Goal: Information Seeking & Learning: Learn about a topic

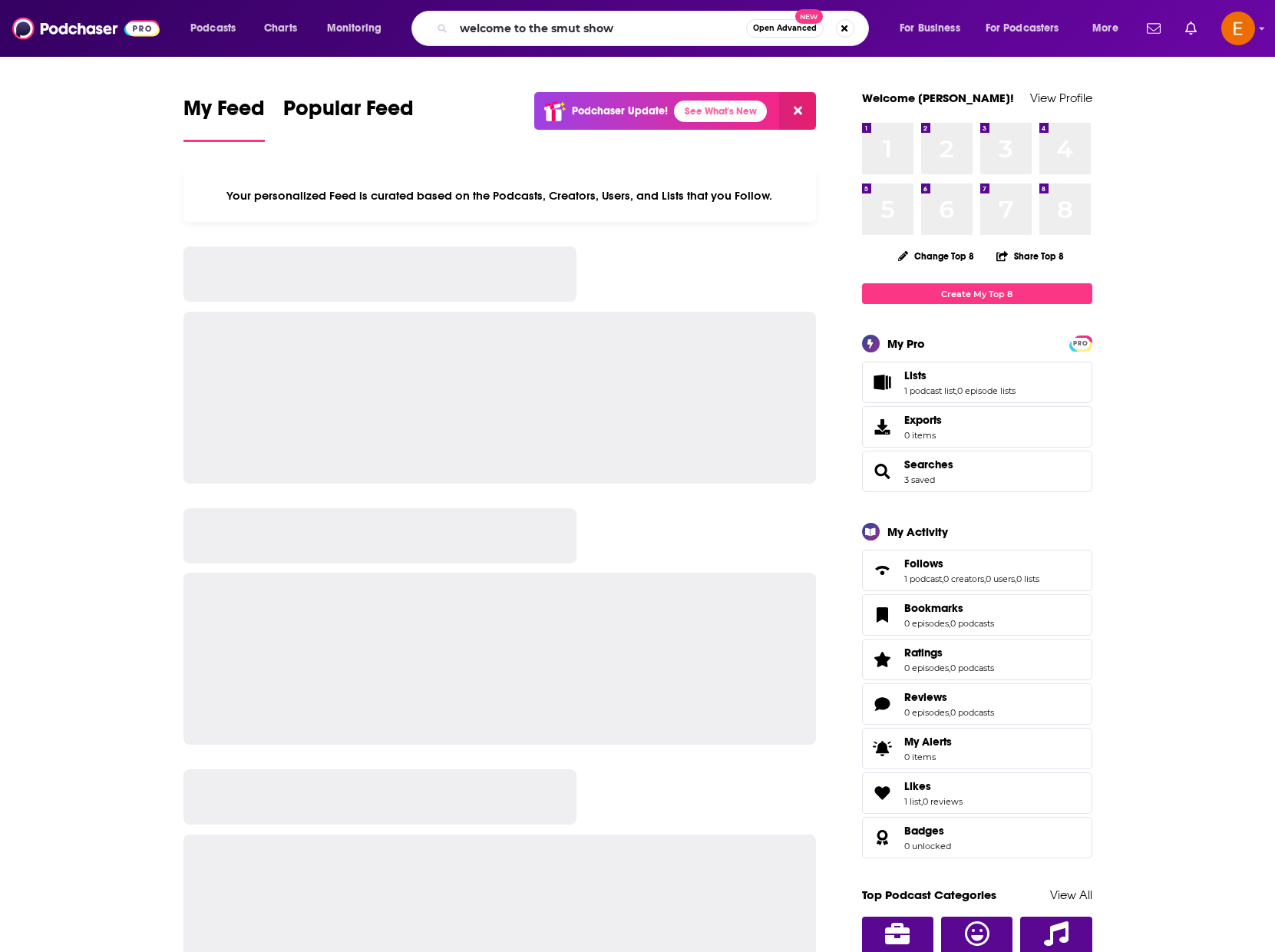
type input "welcome to the smut show"
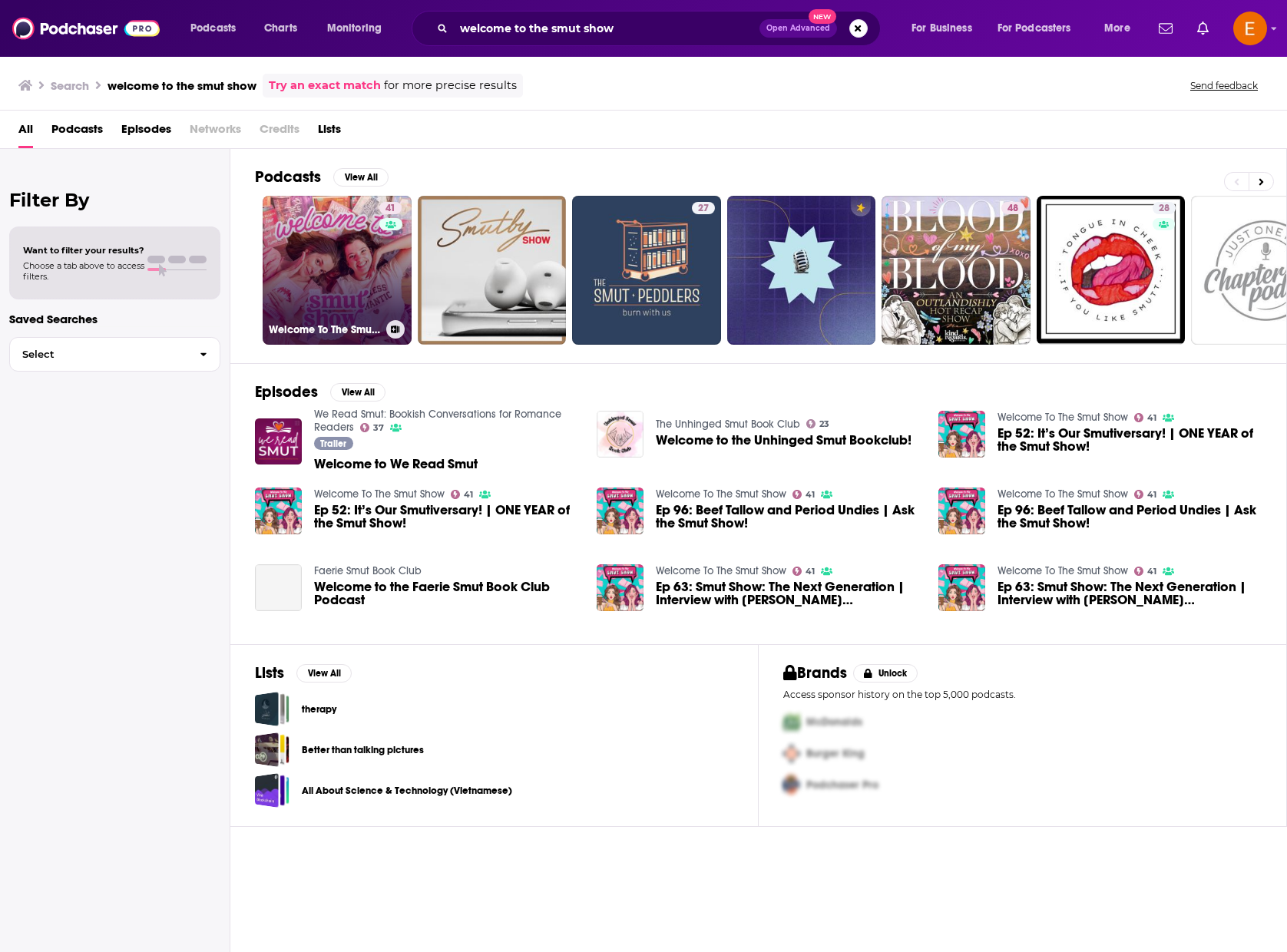
click at [365, 252] on link "41 Welcome To The Smut Show" at bounding box center [337, 270] width 149 height 149
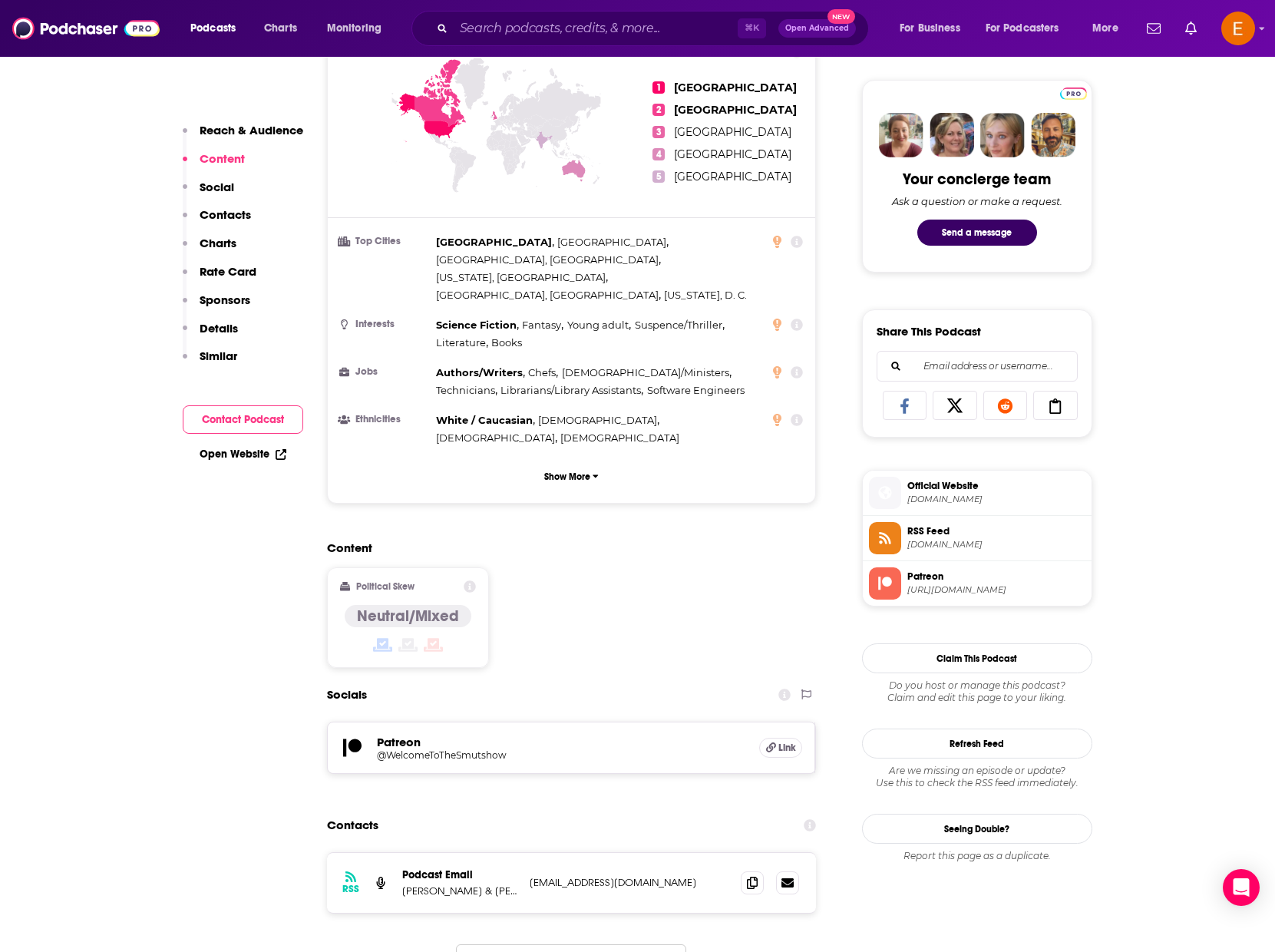
scroll to position [124, 0]
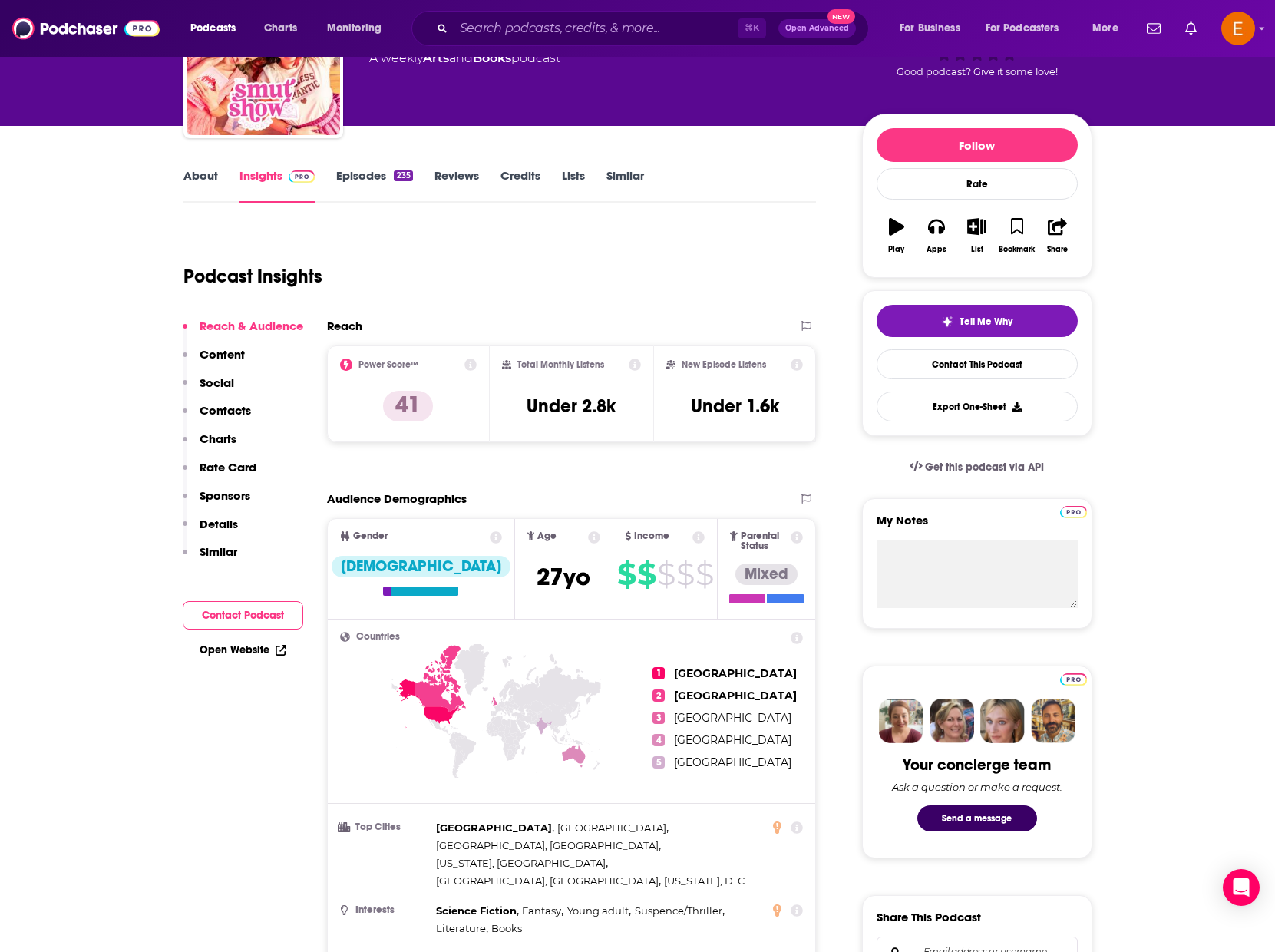
click at [359, 170] on link "Episodes 235" at bounding box center [374, 185] width 76 height 36
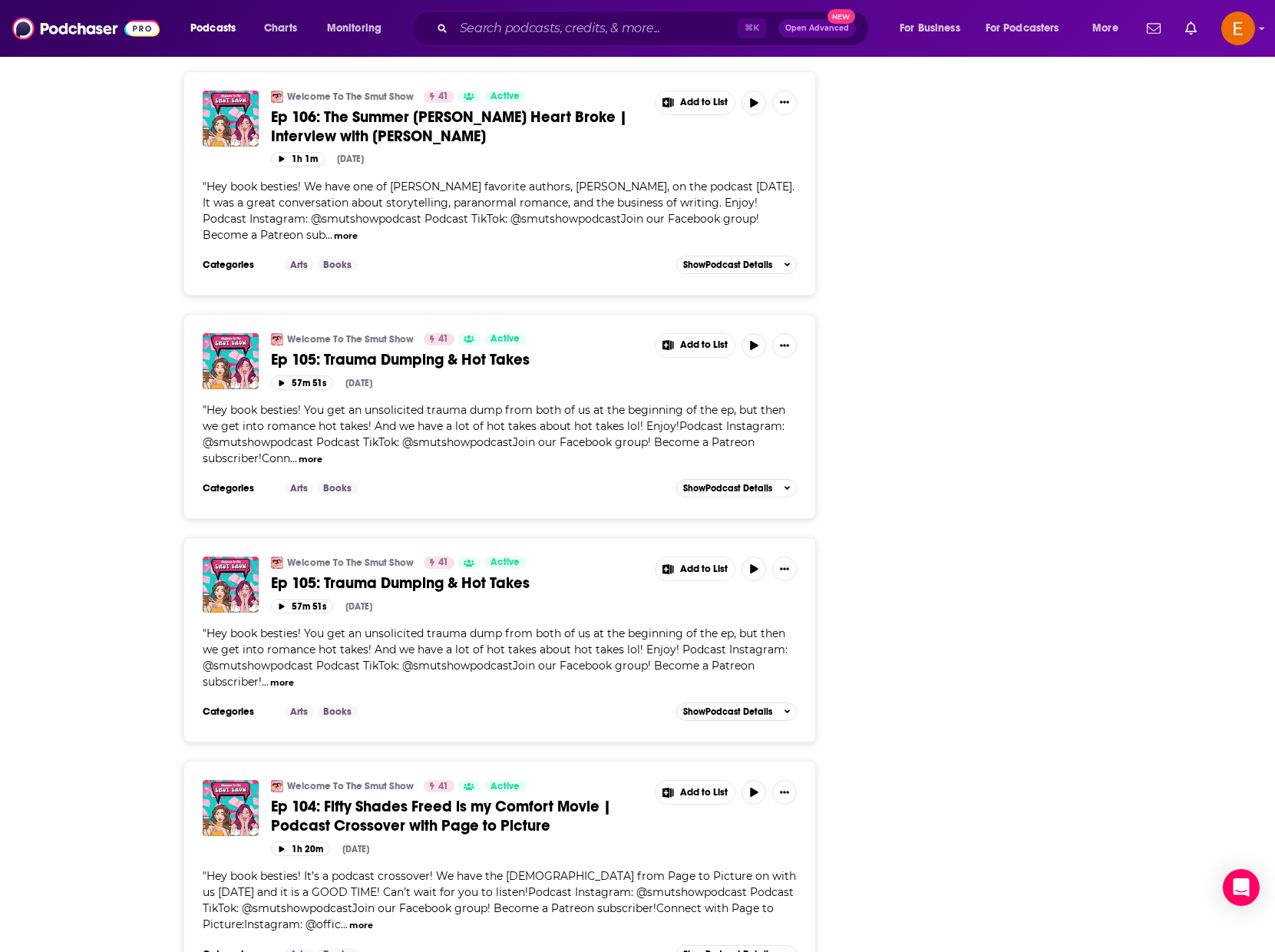
scroll to position [5473, 0]
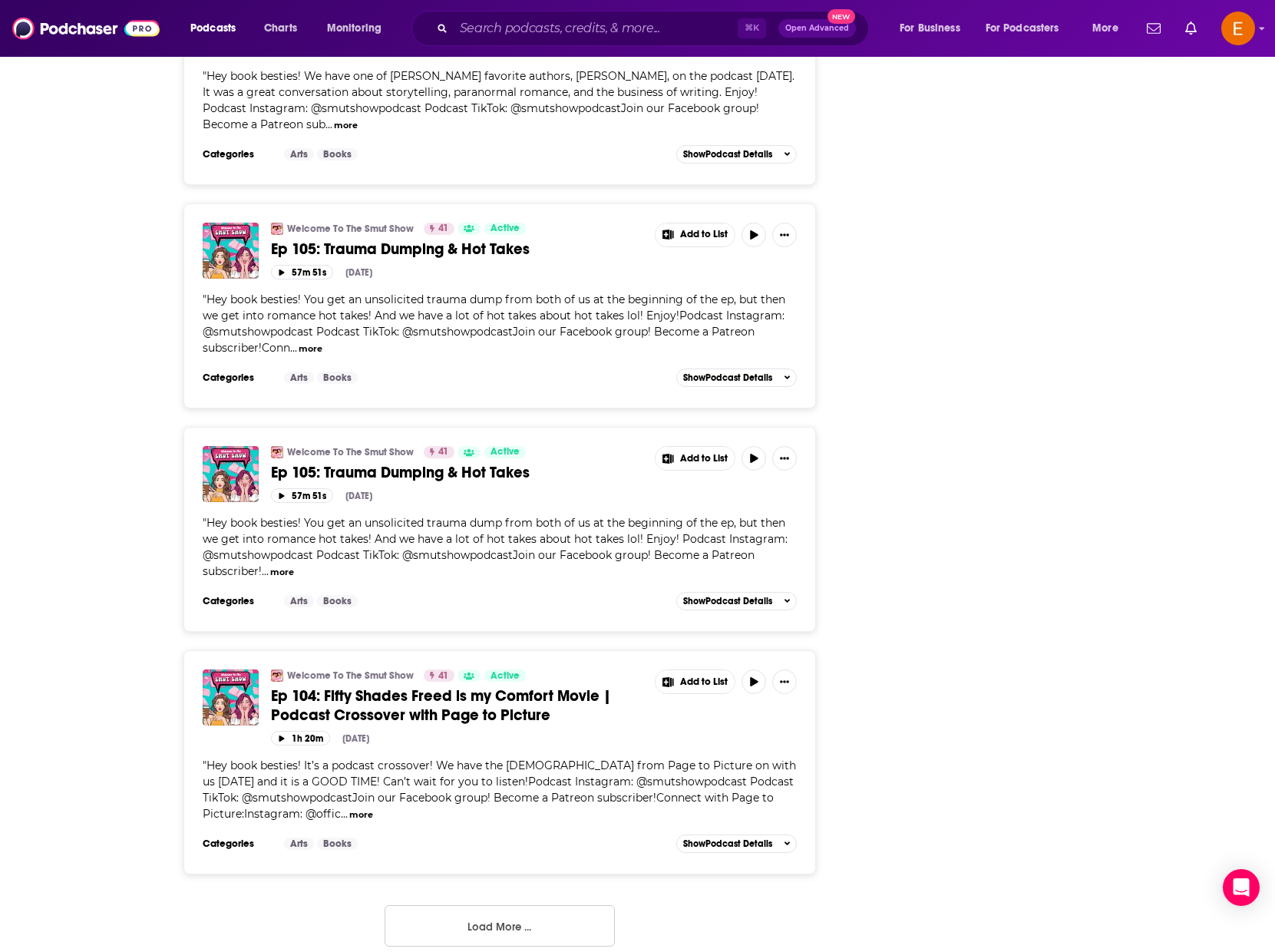
drag, startPoint x: 466, startPoint y: 892, endPoint x: 448, endPoint y: 838, distance: 56.9
click at [466, 905] on button "Load More ..." at bounding box center [499, 926] width 231 height 41
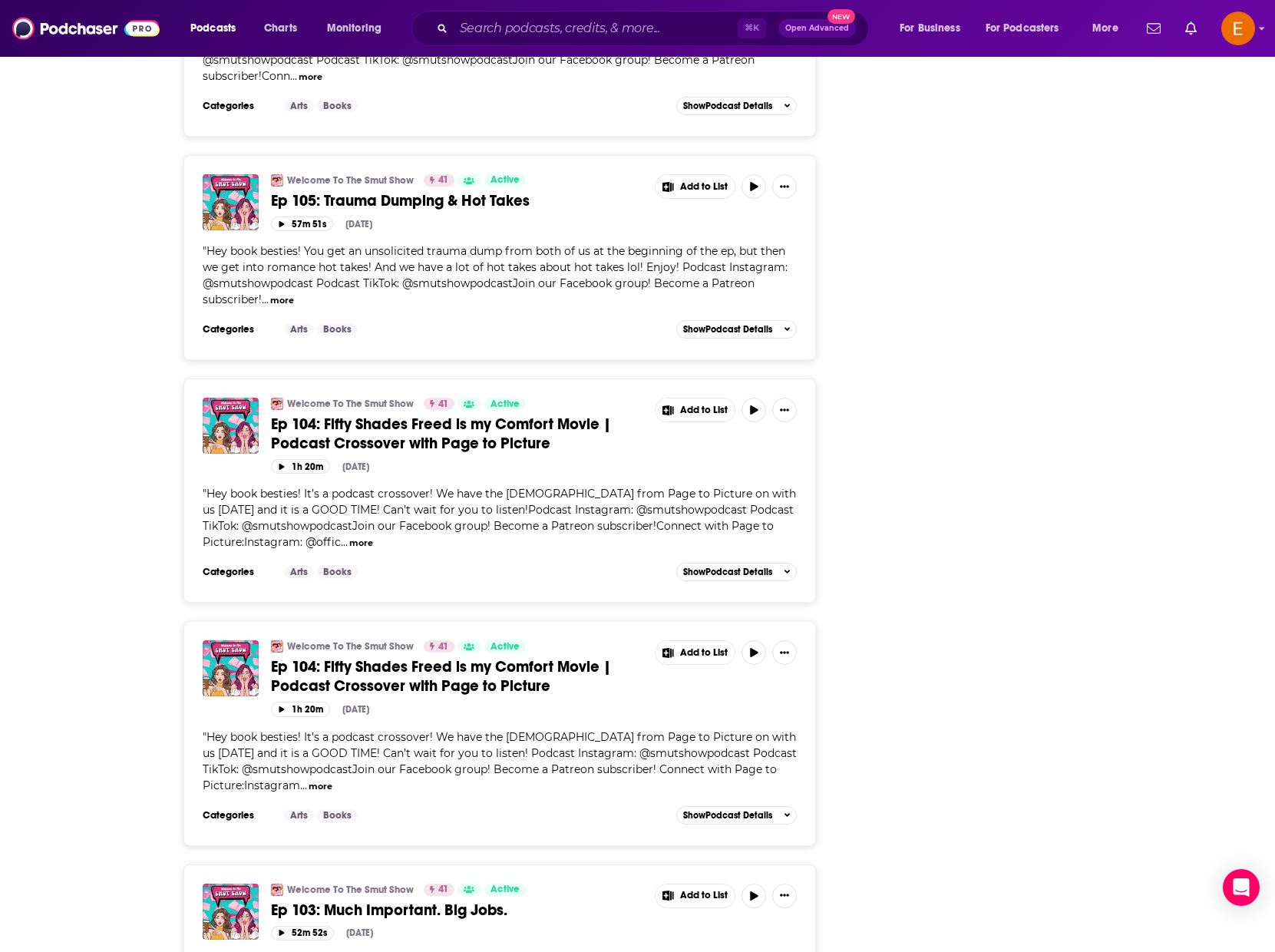
scroll to position [6172, 0]
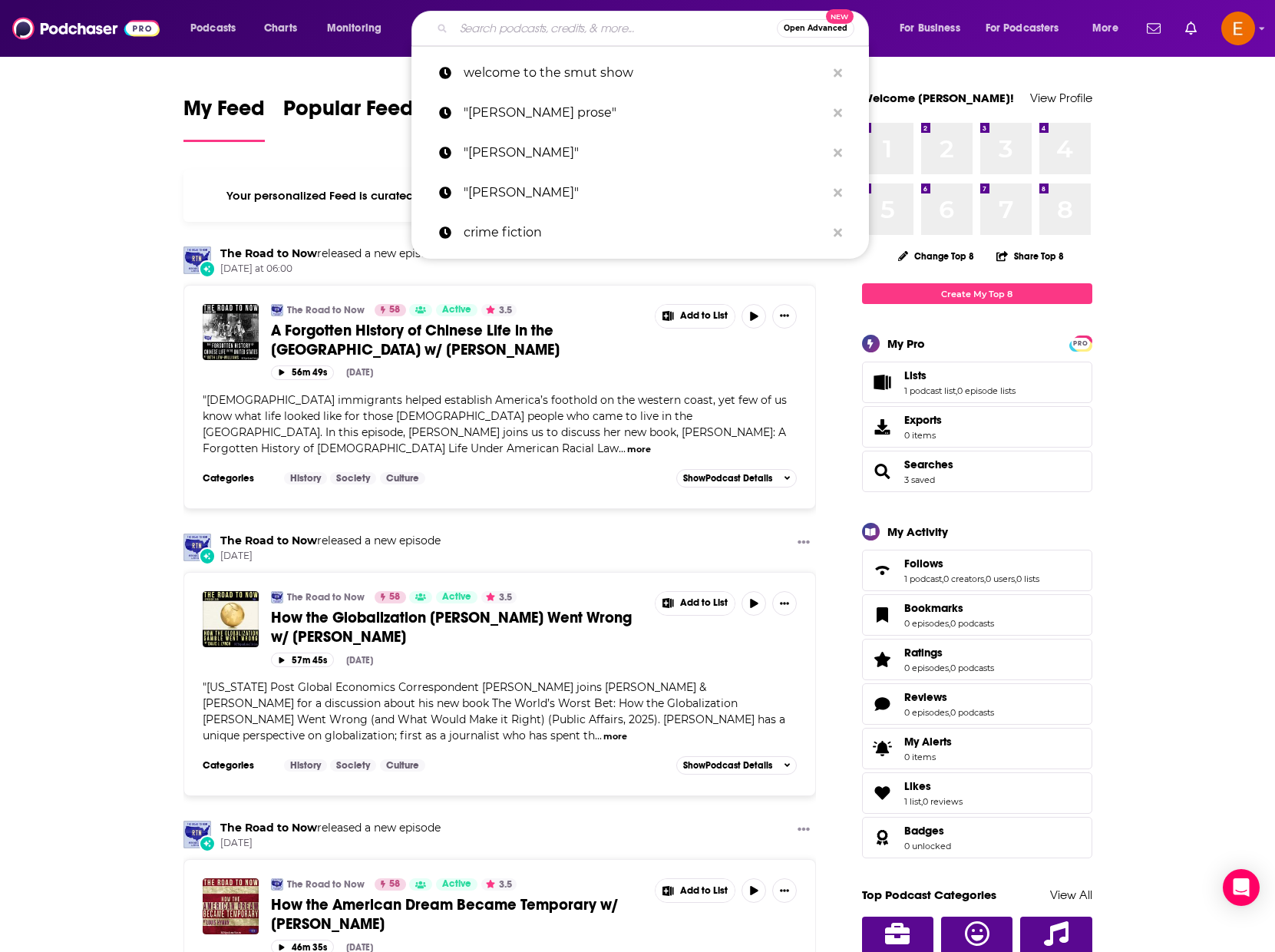
click at [586, 20] on input "Search podcasts, credits, & more..." at bounding box center [615, 29] width 323 height 25
click at [554, 74] on p "welcome to the smut show" at bounding box center [645, 73] width 362 height 40
type input "welcome to the smut show"
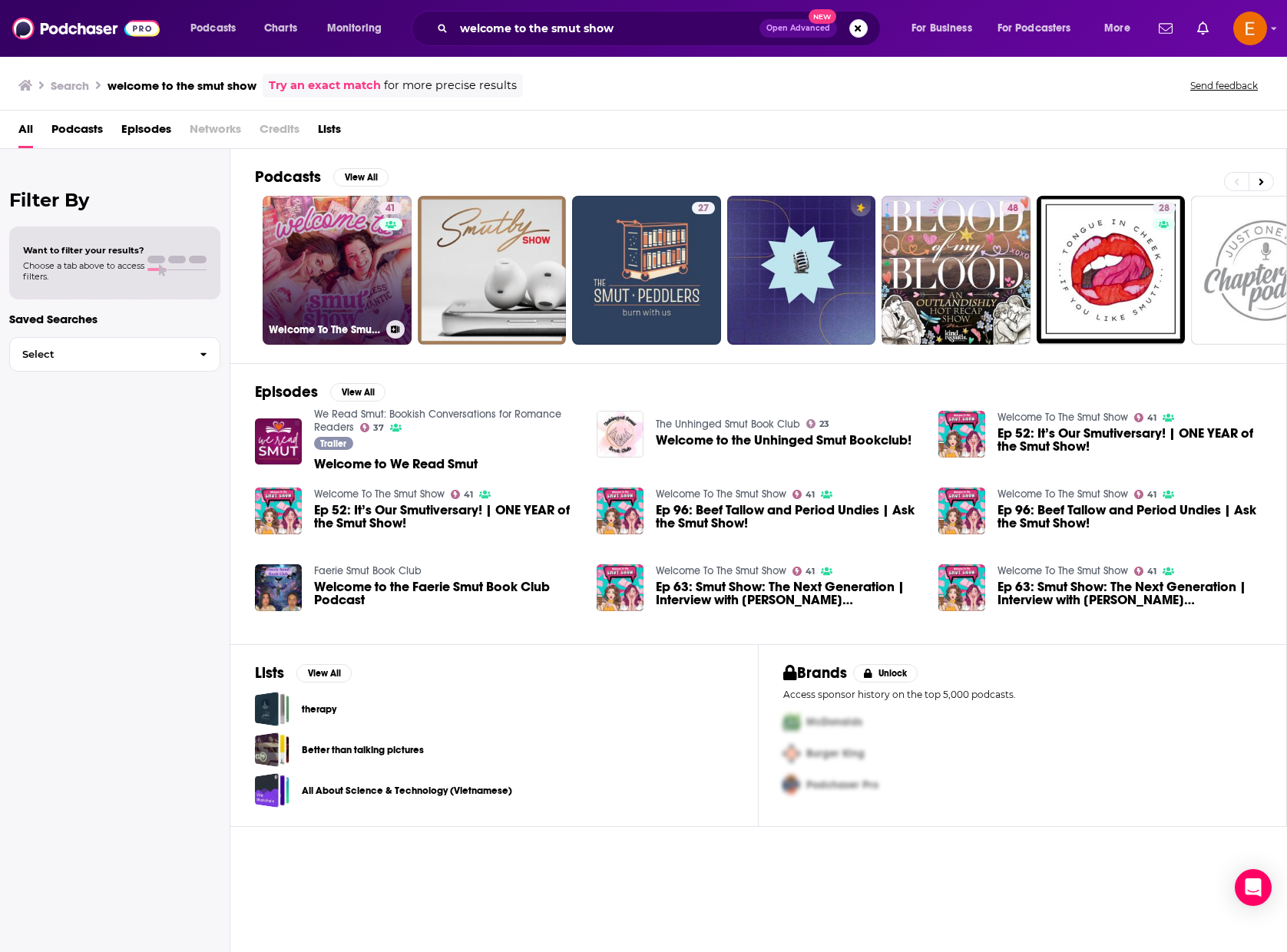
click at [382, 232] on div "41" at bounding box center [393, 260] width 26 height 118
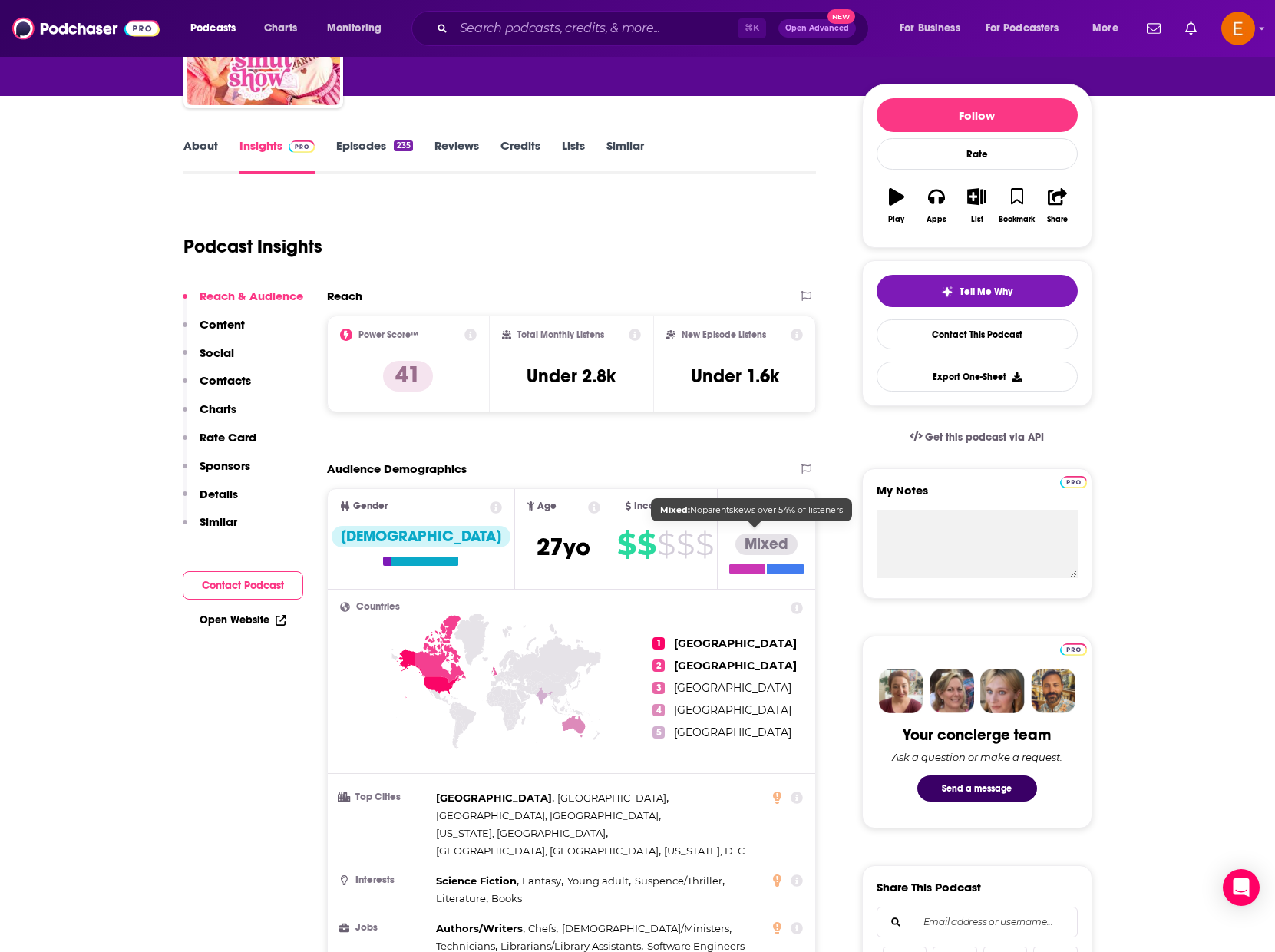
scroll to position [222, 0]
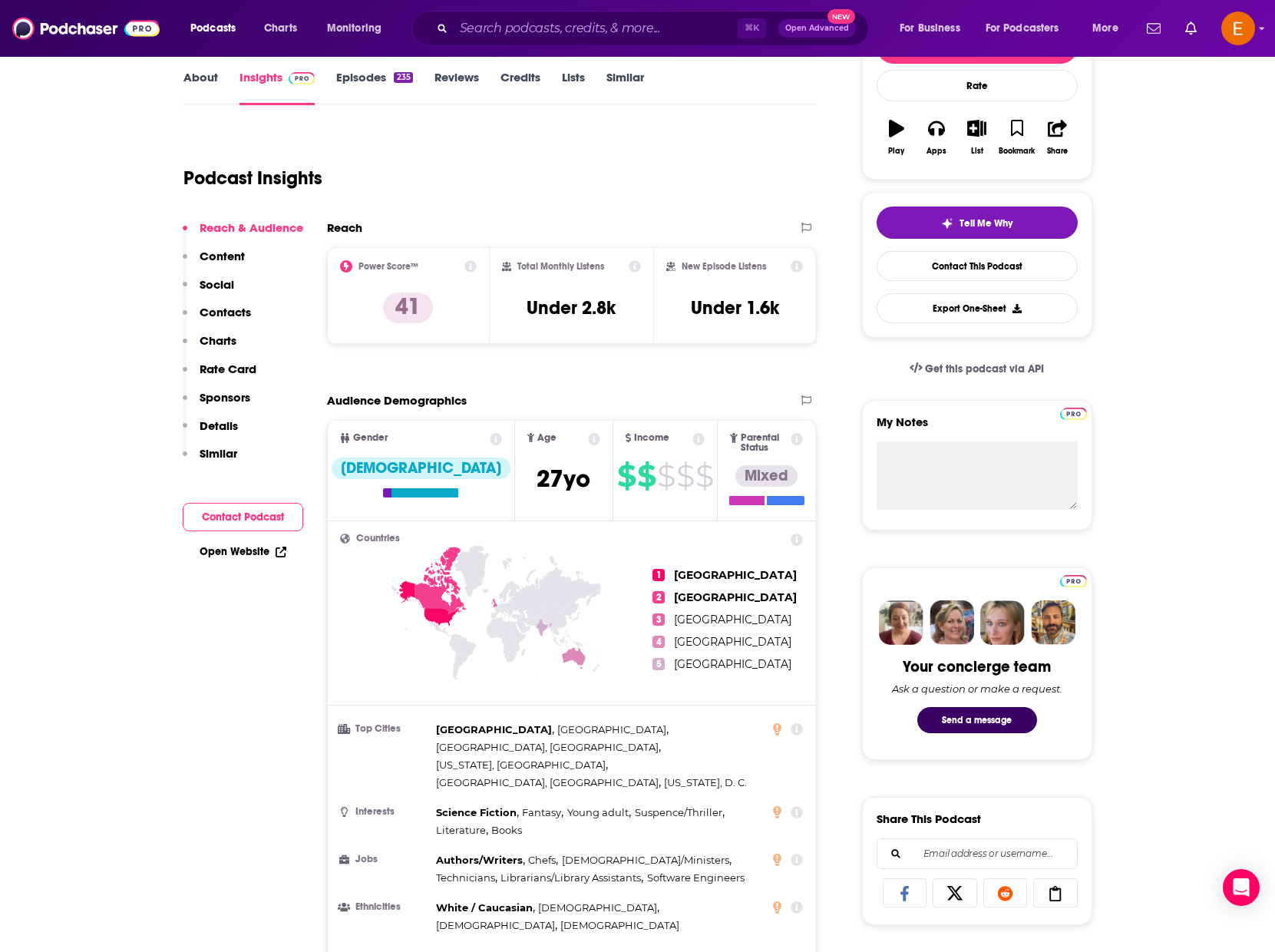
click at [350, 81] on link "Episodes 235" at bounding box center [374, 88] width 76 height 36
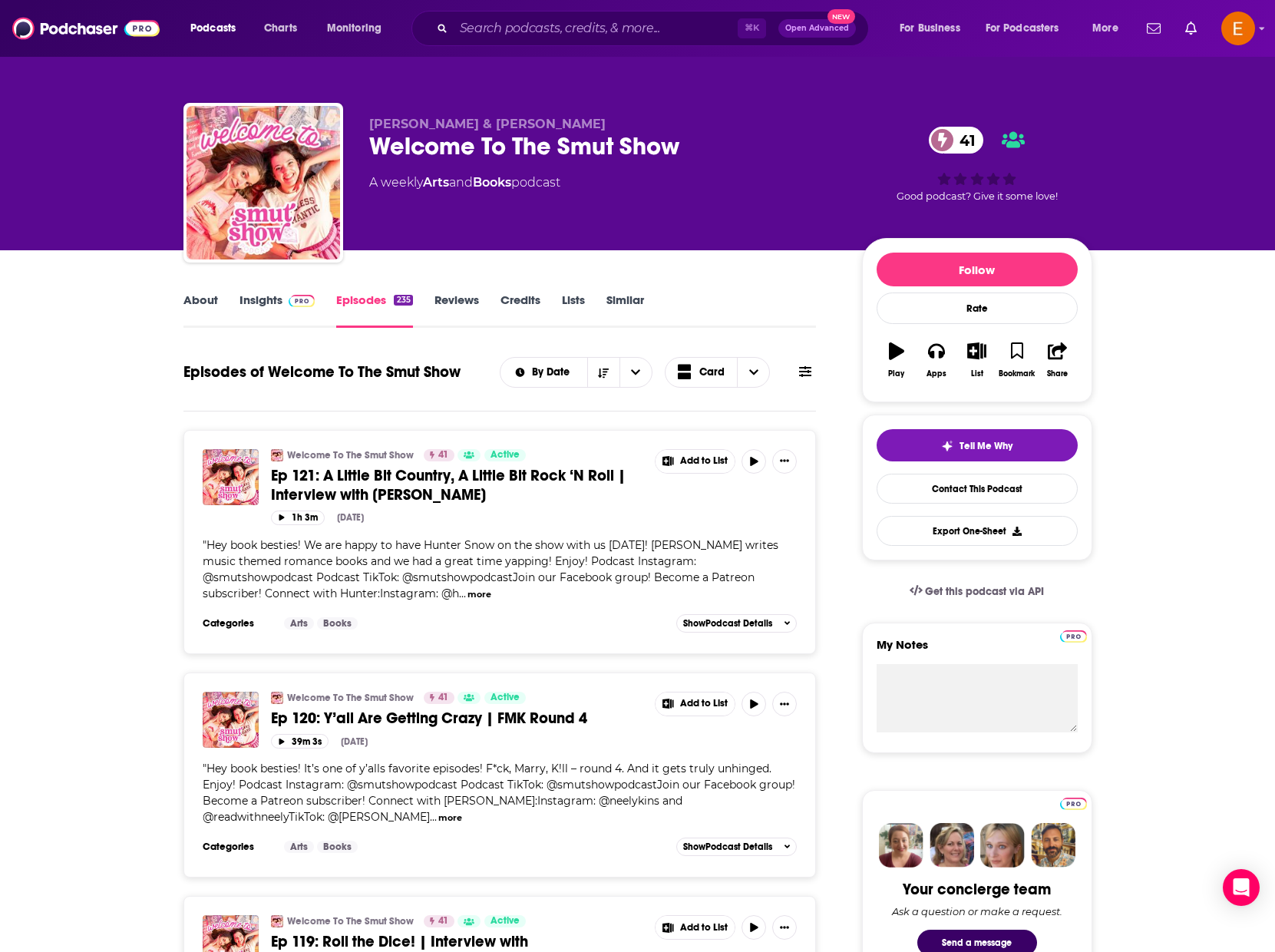
click at [375, 464] on div "Welcome To The Smut Show 41 Active Ep 121: A Little Bit Country, A Little Bit R…" at bounding box center [457, 476] width 373 height 55
click at [373, 477] on span "Ep 121: A Little Bit Country, A Little Bit Rock ‘N Roll | Interview with [PERSO…" at bounding box center [448, 485] width 354 height 38
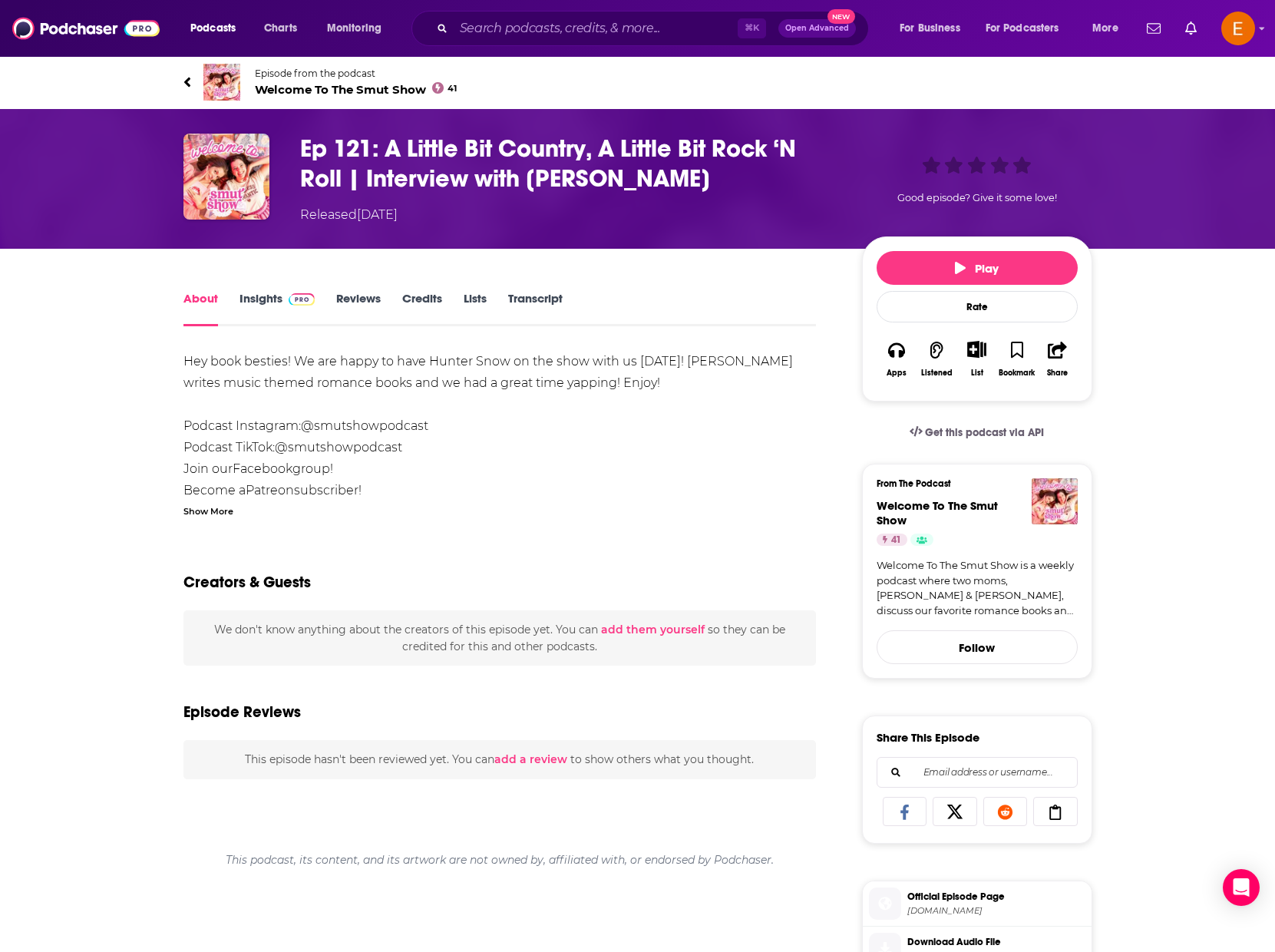
click at [257, 306] on link "Insights" at bounding box center [278, 308] width 76 height 36
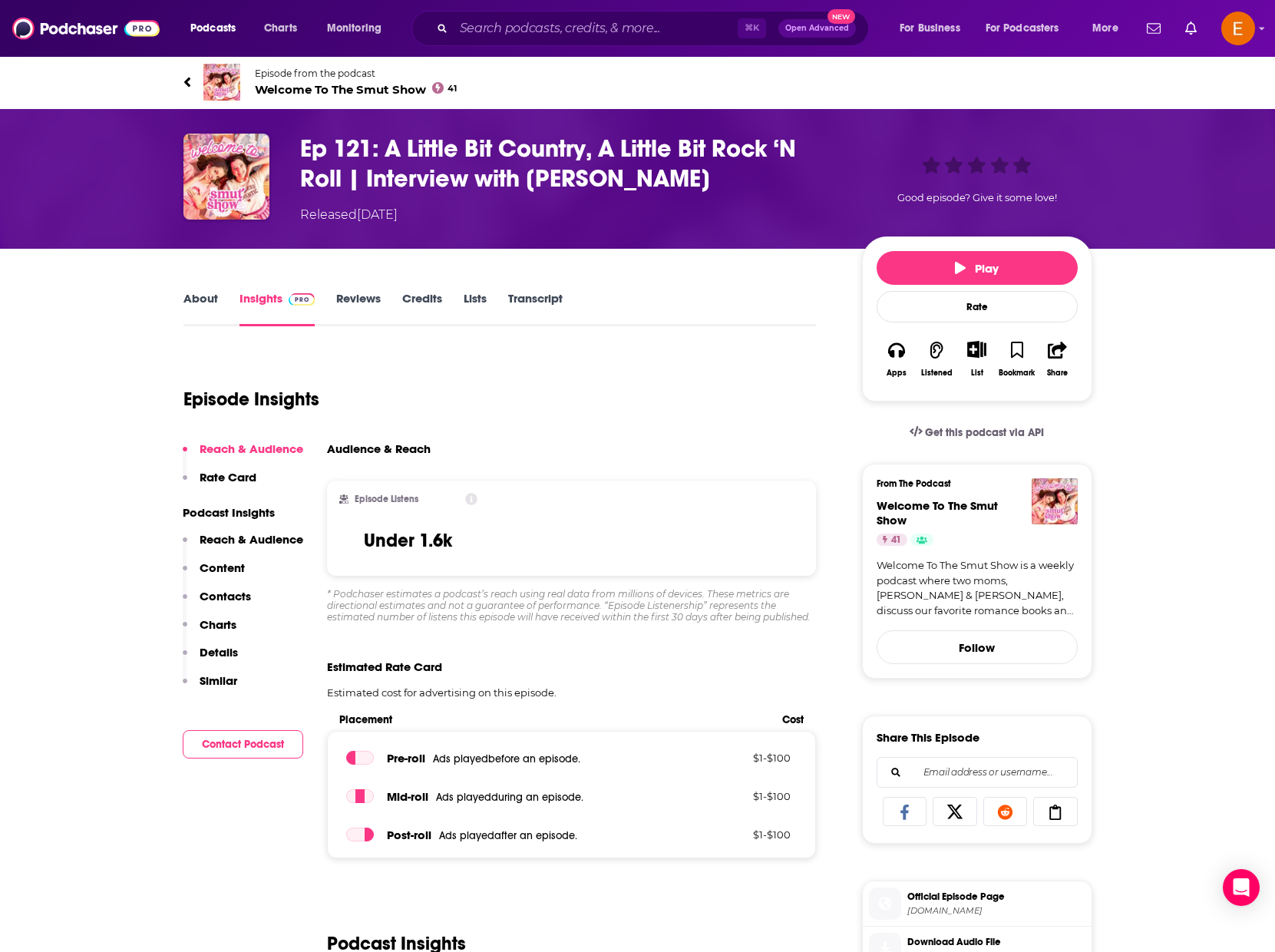
click at [197, 307] on link "About" at bounding box center [201, 308] width 35 height 36
